Goal: Task Accomplishment & Management: Complete application form

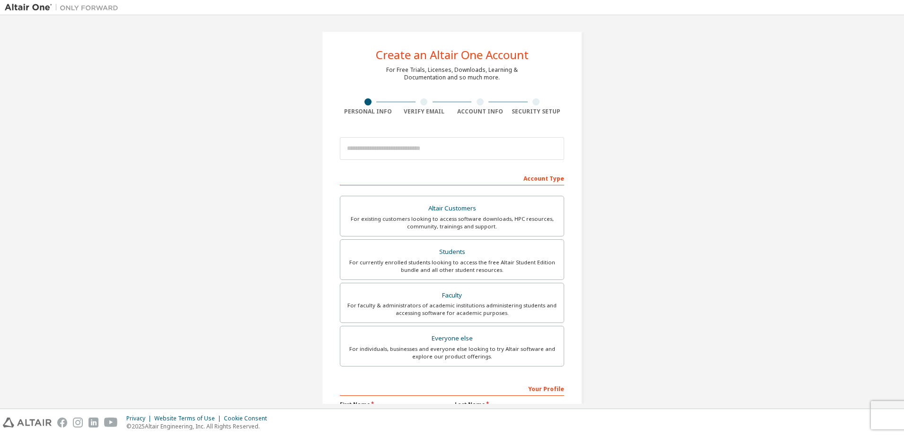
scroll to position [117, 0]
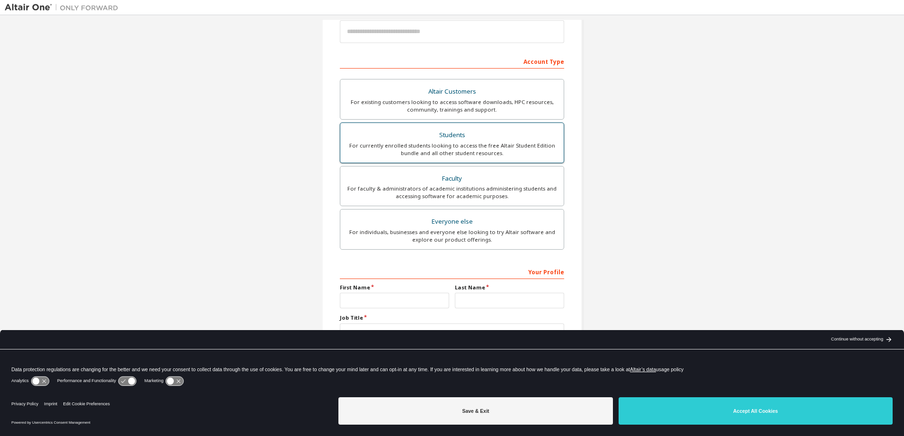
click at [435, 157] on div "For currently enrolled students looking to access the free Altair Student Editi…" at bounding box center [452, 149] width 212 height 15
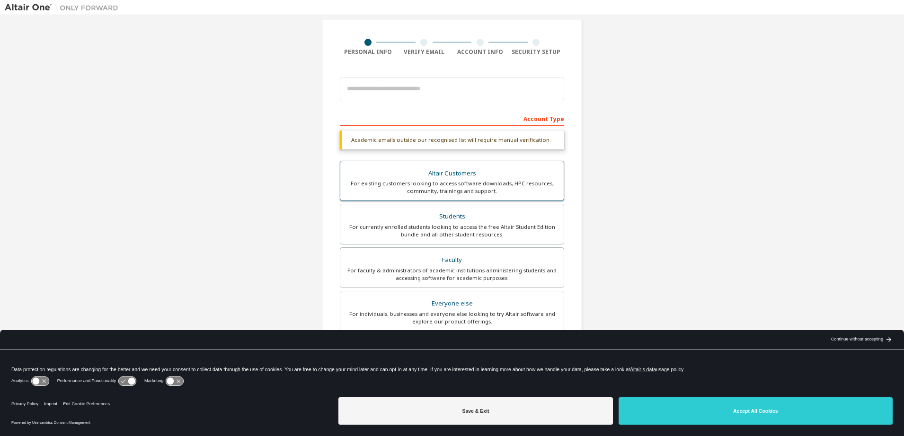
scroll to position [70, 0]
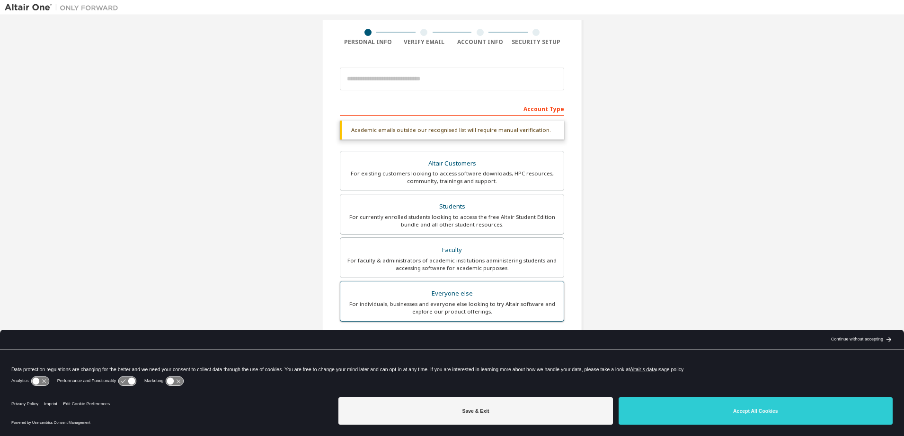
click at [479, 310] on div "For individuals, businesses and everyone else looking to try Altair software an…" at bounding box center [452, 307] width 212 height 15
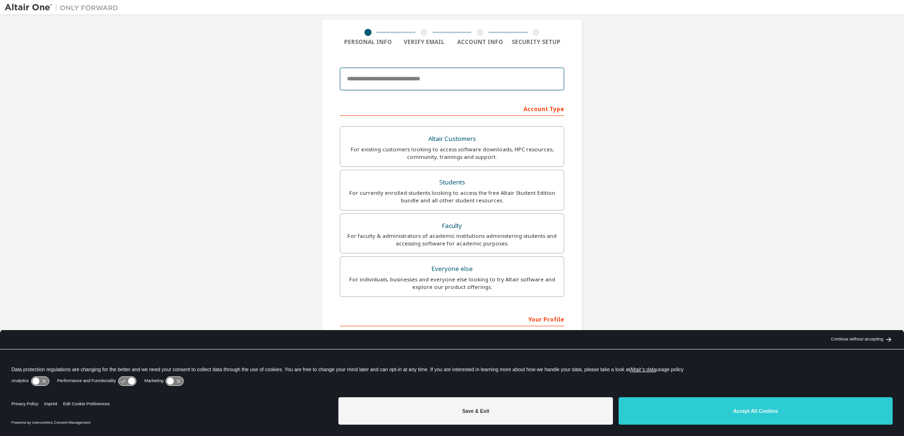
click at [394, 82] on input "email" at bounding box center [452, 79] width 224 height 23
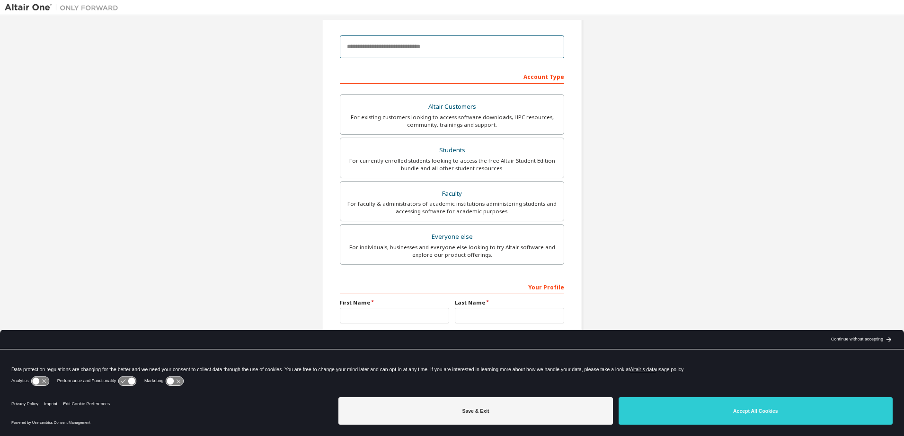
scroll to position [117, 0]
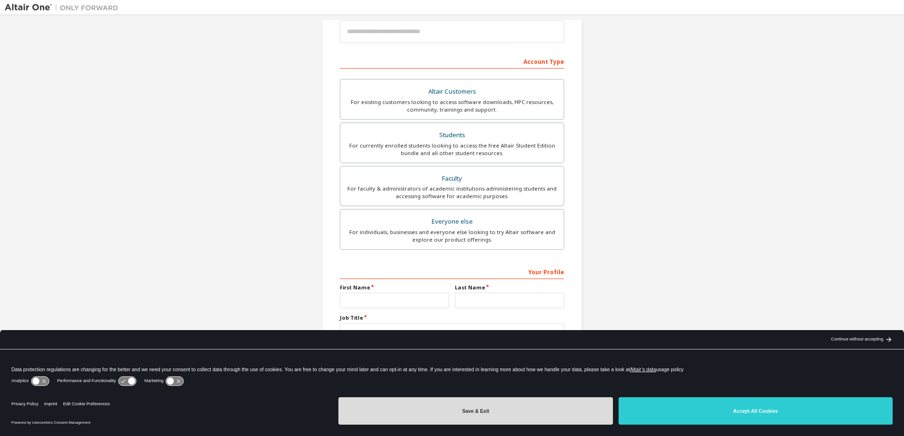
click at [606, 409] on button "Save & Exit" at bounding box center [475, 410] width 274 height 27
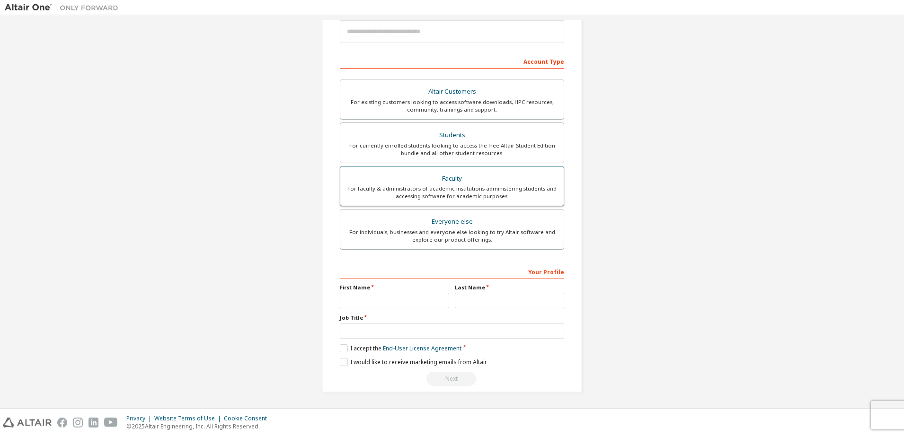
scroll to position [0, 0]
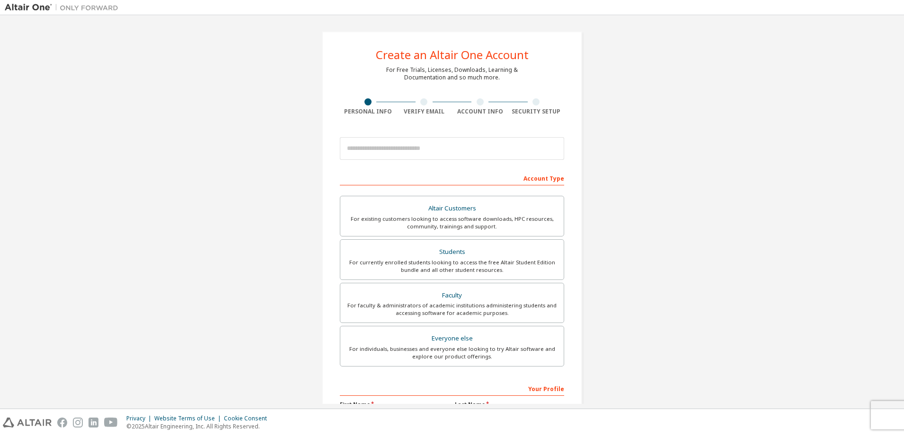
click at [410, 162] on div at bounding box center [452, 148] width 224 height 32
click at [408, 152] on input "email" at bounding box center [452, 148] width 224 height 23
click at [422, 147] on input "email" at bounding box center [452, 148] width 224 height 23
paste input "**********"
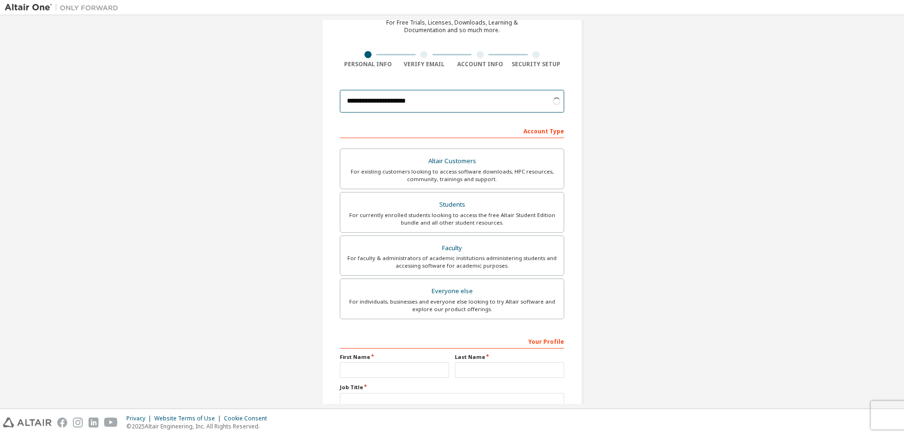
scroll to position [95, 0]
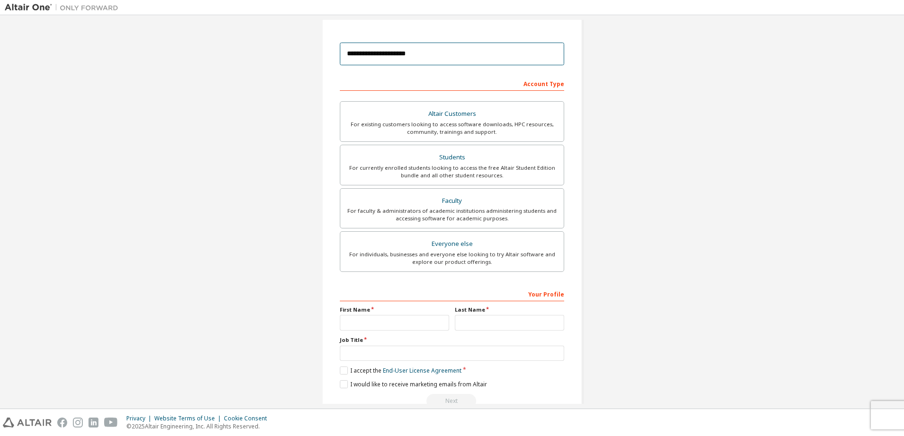
type input "**********"
click at [412, 326] on input "text" at bounding box center [394, 323] width 109 height 16
type input "*"
type input "*****"
click at [495, 331] on input "text" at bounding box center [509, 323] width 109 height 16
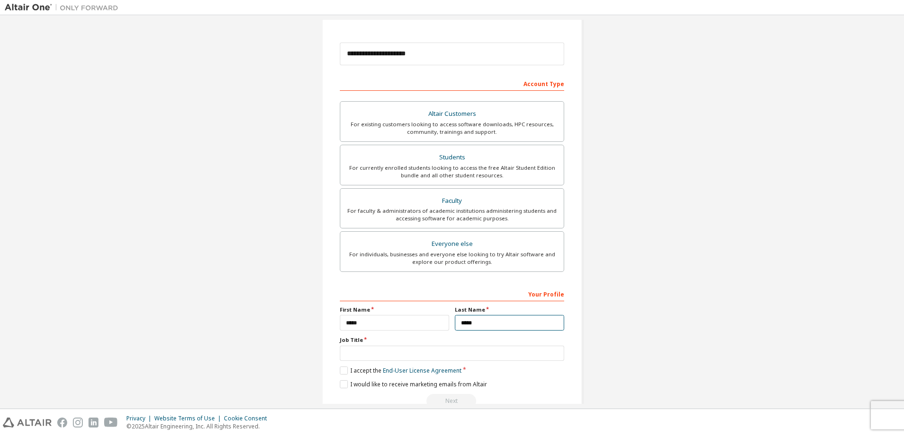
type input "*****"
click at [422, 353] on input "text" at bounding box center [452, 354] width 224 height 16
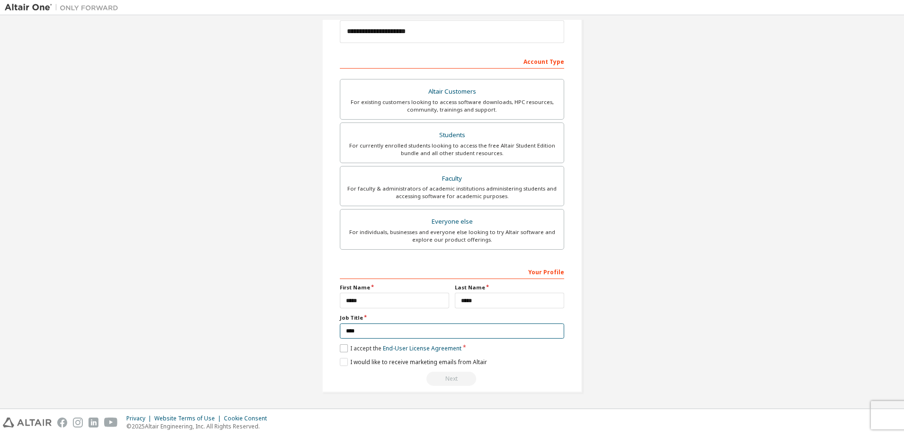
type input "****"
click at [342, 349] on label "I accept the End-User License Agreement" at bounding box center [401, 348] width 122 height 8
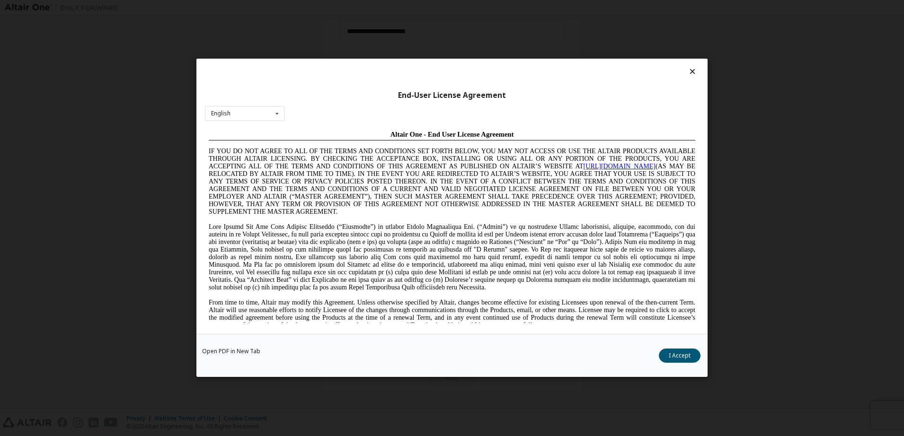
scroll to position [0, 0]
click at [663, 349] on div "Open PDF in New Tab I Accept" at bounding box center [451, 356] width 511 height 43
click at [664, 354] on button "I Accept" at bounding box center [680, 356] width 42 height 14
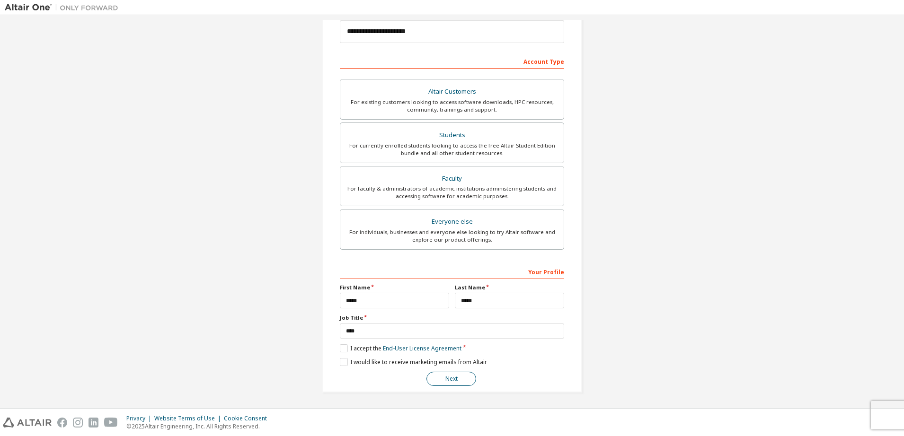
click at [456, 385] on button "Next" at bounding box center [451, 379] width 50 height 14
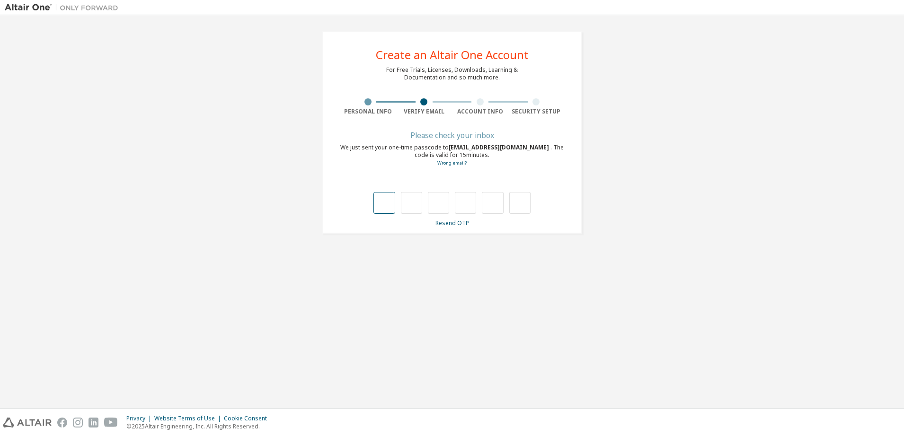
click at [384, 202] on input "text" at bounding box center [383, 203] width 21 height 22
type input "*"
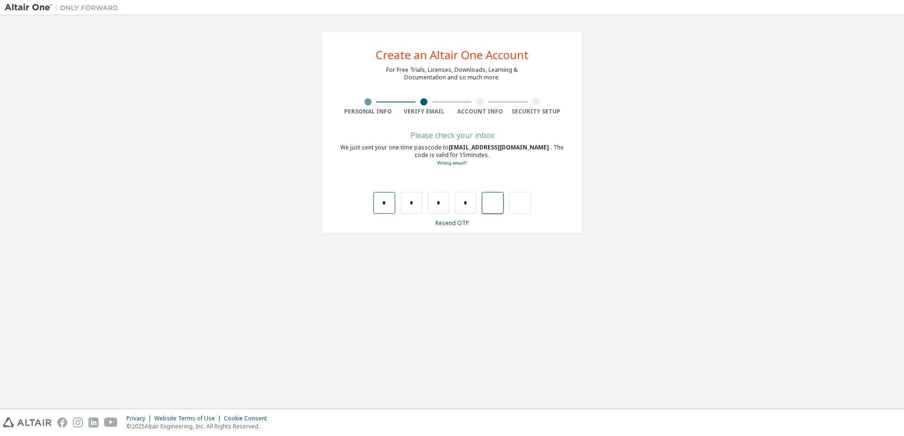
type input "*"
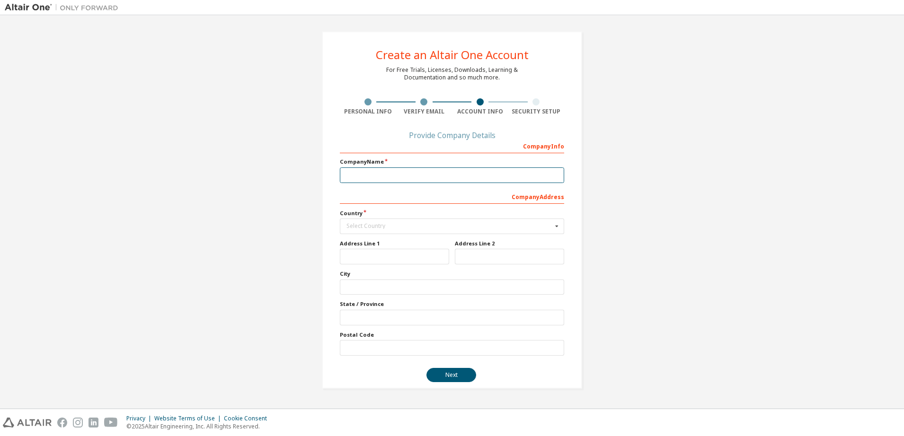
click at [420, 181] on input "text" at bounding box center [452, 176] width 224 height 16
type input "****"
click at [346, 226] on input "text" at bounding box center [452, 226] width 223 height 15
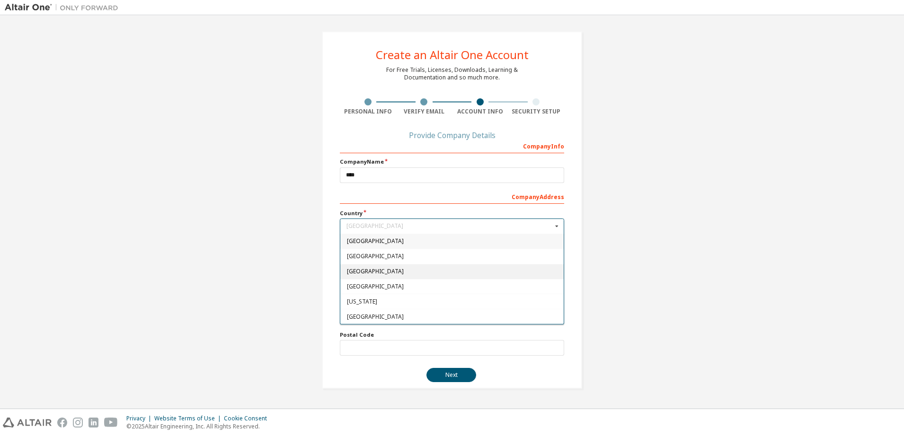
click at [370, 275] on div "[GEOGRAPHIC_DATA]" at bounding box center [451, 271] width 223 height 15
type input "***"
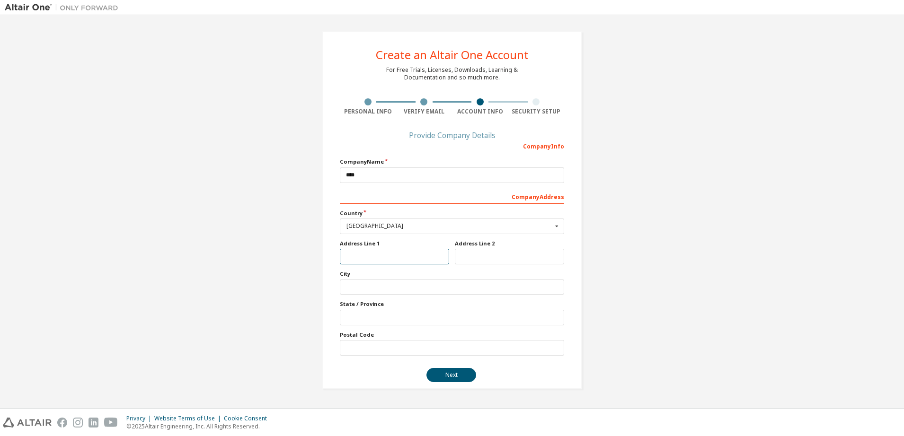
click at [393, 254] on input "text" at bounding box center [394, 257] width 109 height 16
click at [427, 371] on button "Next" at bounding box center [451, 375] width 50 height 14
